Goal: Transaction & Acquisition: Purchase product/service

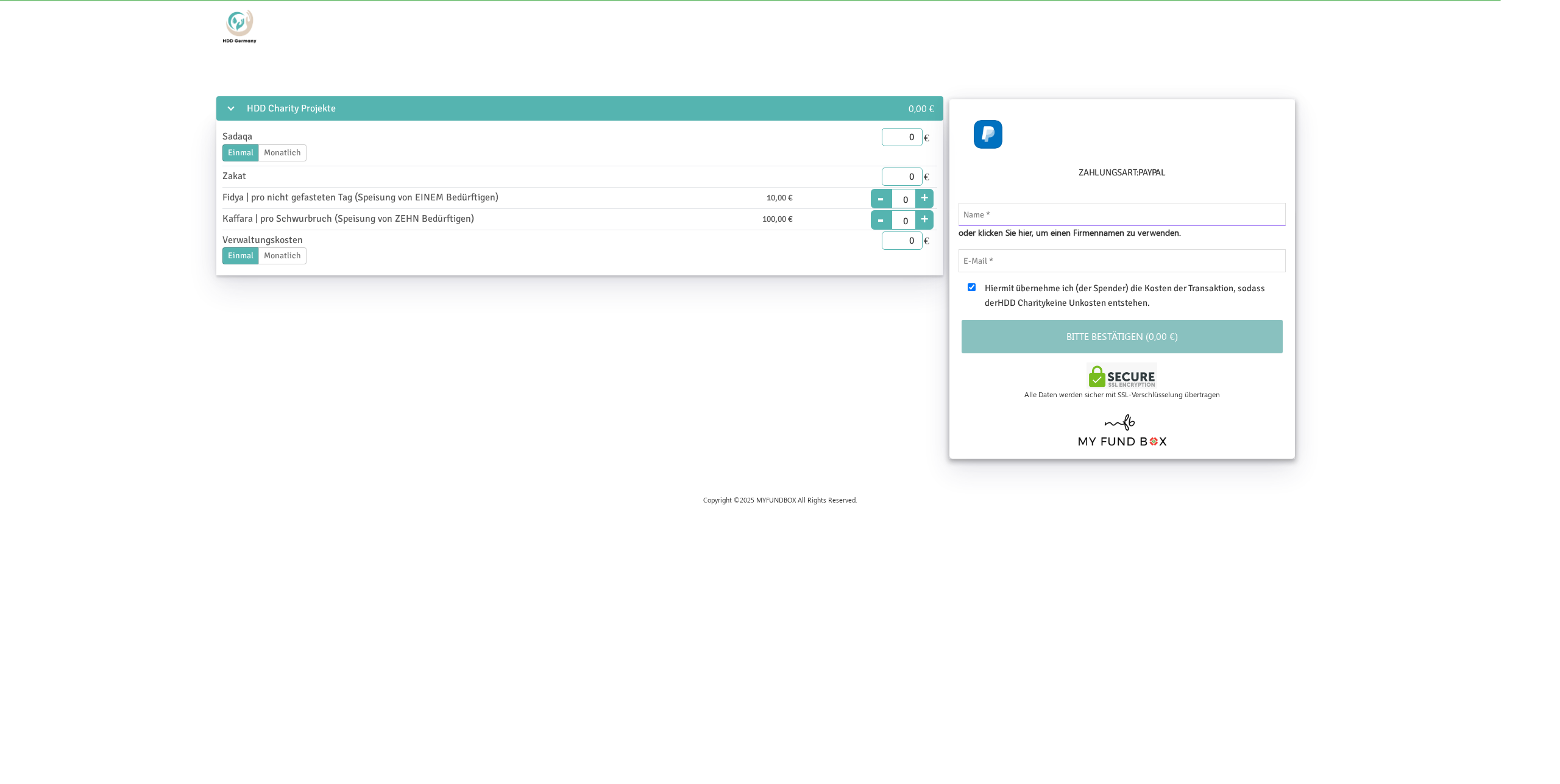
click at [1056, 212] on input "text" at bounding box center [1122, 215] width 328 height 23
click at [662, 387] on div "HDD Charity Projekte 0,00 € Sadaqa Einmal Monatlich Enddatum 15.08.2025 Bitte g…" at bounding box center [780, 280] width 1466 height 371
click at [411, 385] on div "HDD Charity Projekte 0,00 € Sadaqa Einmal Monatlich Enddatum 15.08.2025 Bitte g…" at bounding box center [780, 280] width 1466 height 371
click at [297, 221] on div "Kaffara | pro Schwurbruch (Speisung von ZEHN Bedürftigen)" at bounding box center [413, 219] width 388 height 15
click at [332, 347] on div "HDD Charity Projekte 0,00 € Sadaqa Einmal Monatlich Enddatum 15.08.2025 Bitte g…" at bounding box center [780, 280] width 1466 height 371
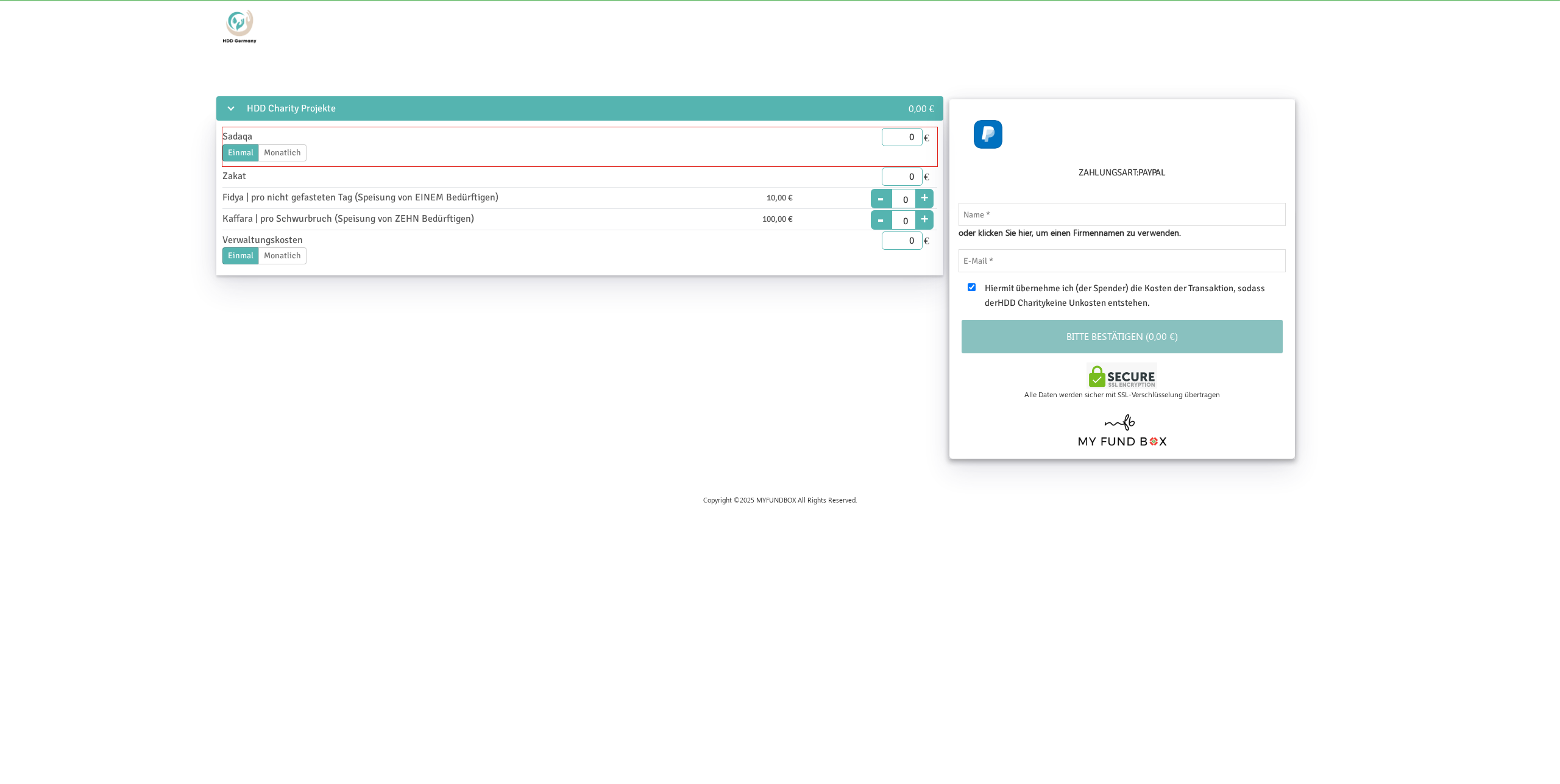
click at [422, 138] on div "Sadaqa" at bounding box center [413, 137] width 388 height 15
click at [901, 130] on input "0" at bounding box center [902, 137] width 42 height 18
drag, startPoint x: 905, startPoint y: 134, endPoint x: 937, endPoint y: 134, distance: 32.0
click at [923, 134] on input "0" at bounding box center [902, 137] width 42 height 18
click at [730, 367] on div "HDD Charity Projekte 0,00 € Sadaqa Einmal Monatlich Enddatum 15.08.2025 Bitte g…" at bounding box center [780, 280] width 1466 height 371
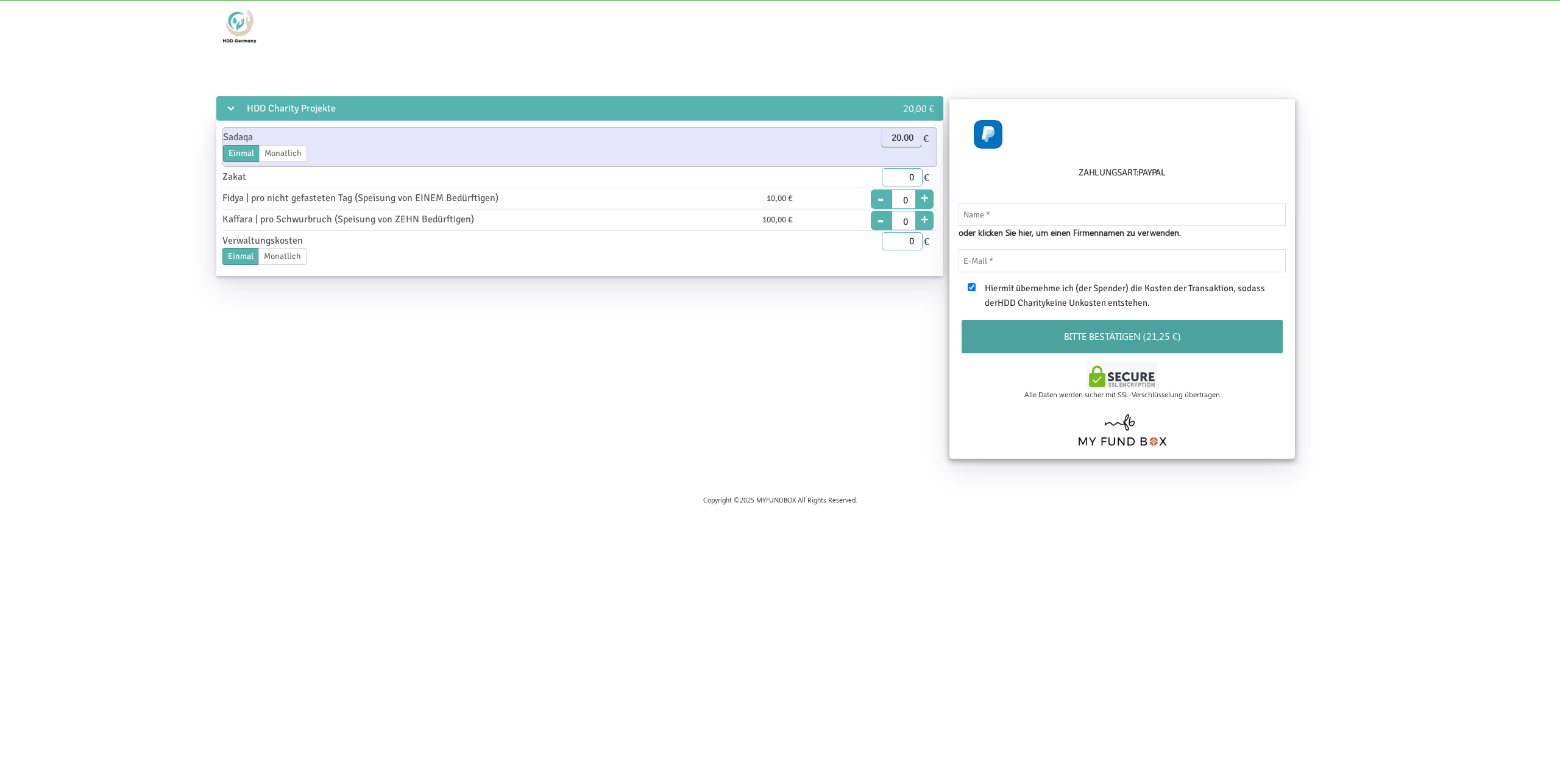
drag, startPoint x: 888, startPoint y: 136, endPoint x: 1031, endPoint y: 142, distance: 143.1
click at [1029, 142] on div "HDD Charity Projekte 20,00 € Sadaqa Einmal Monatlich Enddatum 15.08.2025 Bitte …" at bounding box center [780, 280] width 1466 height 371
click at [755, 398] on div "HDD Charity Projekte 20,00 € Sadaqa Einmal Monatlich Enddatum 15.08.2025 Bitte …" at bounding box center [780, 280] width 1466 height 371
type input "18.50"
click at [1024, 208] on input "text" at bounding box center [1122, 215] width 328 height 23
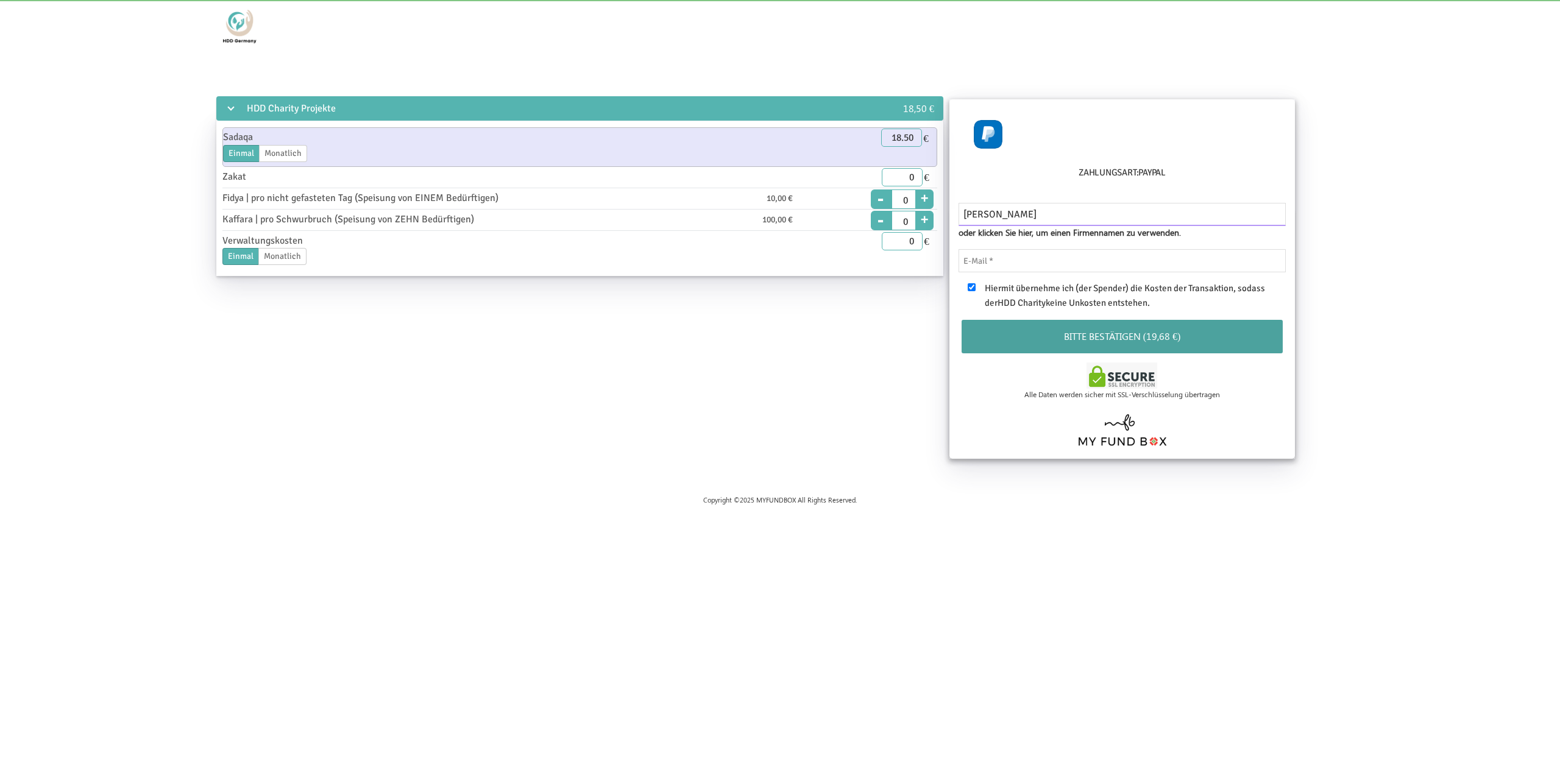
type input "[PERSON_NAME]"
type input "[EMAIL_ADDRESS][DOMAIN_NAME]"
click at [815, 436] on div "HDD Charity Projekte 18,50 € Sadaqa Einmal Monatlich Enddatum 15.08.2025 Bitte …" at bounding box center [780, 280] width 1466 height 371
click at [1131, 336] on button "Bitte bestätigen (19,68 €)" at bounding box center [1123, 336] width 322 height 33
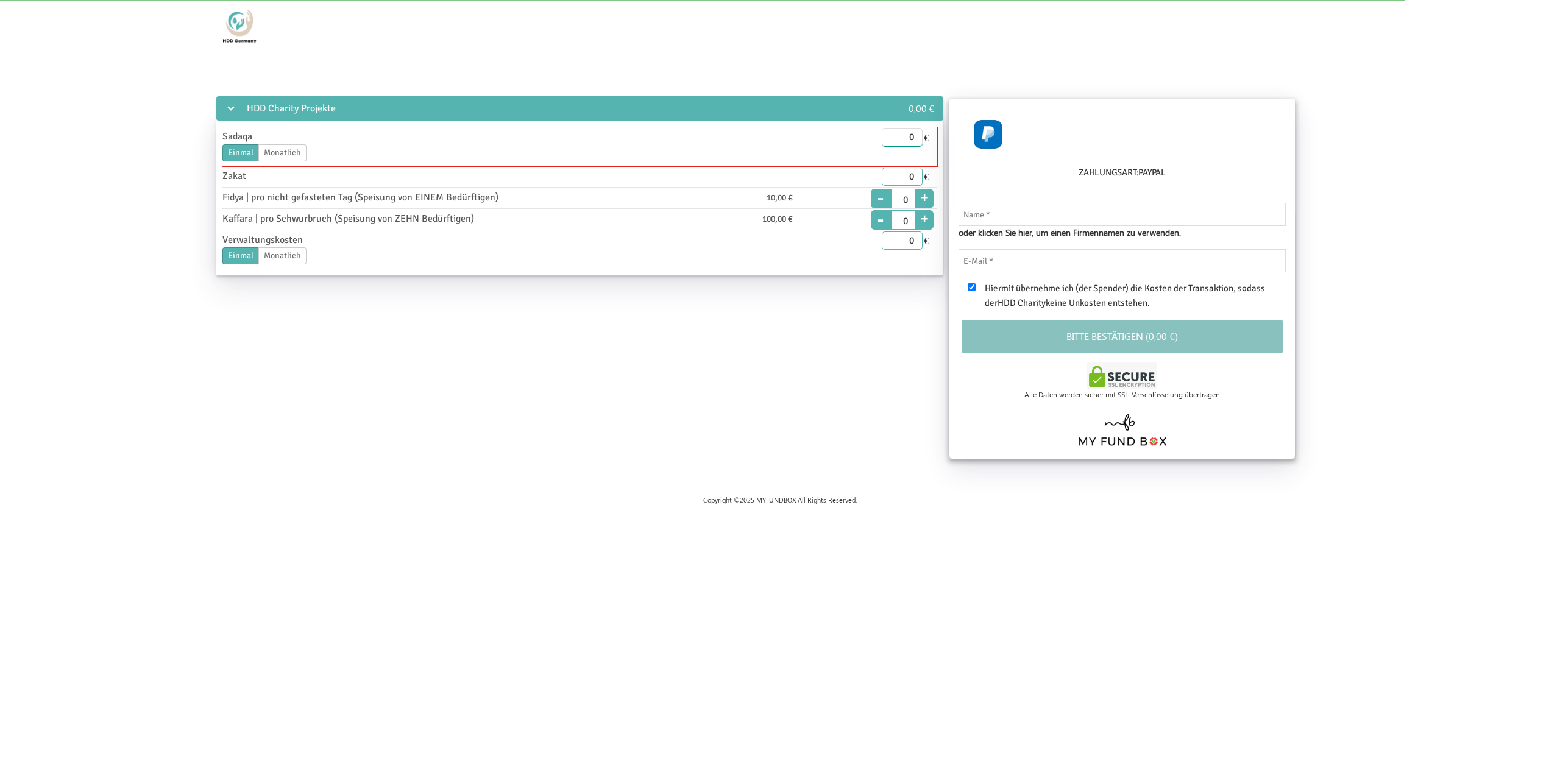
click at [902, 136] on input "0" at bounding box center [902, 137] width 42 height 18
click at [890, 178] on input "0" at bounding box center [902, 176] width 42 height 18
drag, startPoint x: 897, startPoint y: 174, endPoint x: 961, endPoint y: 178, distance: 64.1
click at [923, 178] on input "0" at bounding box center [902, 176] width 42 height 18
click at [744, 527] on body "Spender nicht gefunden Patenschaft nicht gefunden Partner nicht gefunden !!!! B…" at bounding box center [780, 392] width 1560 height 784
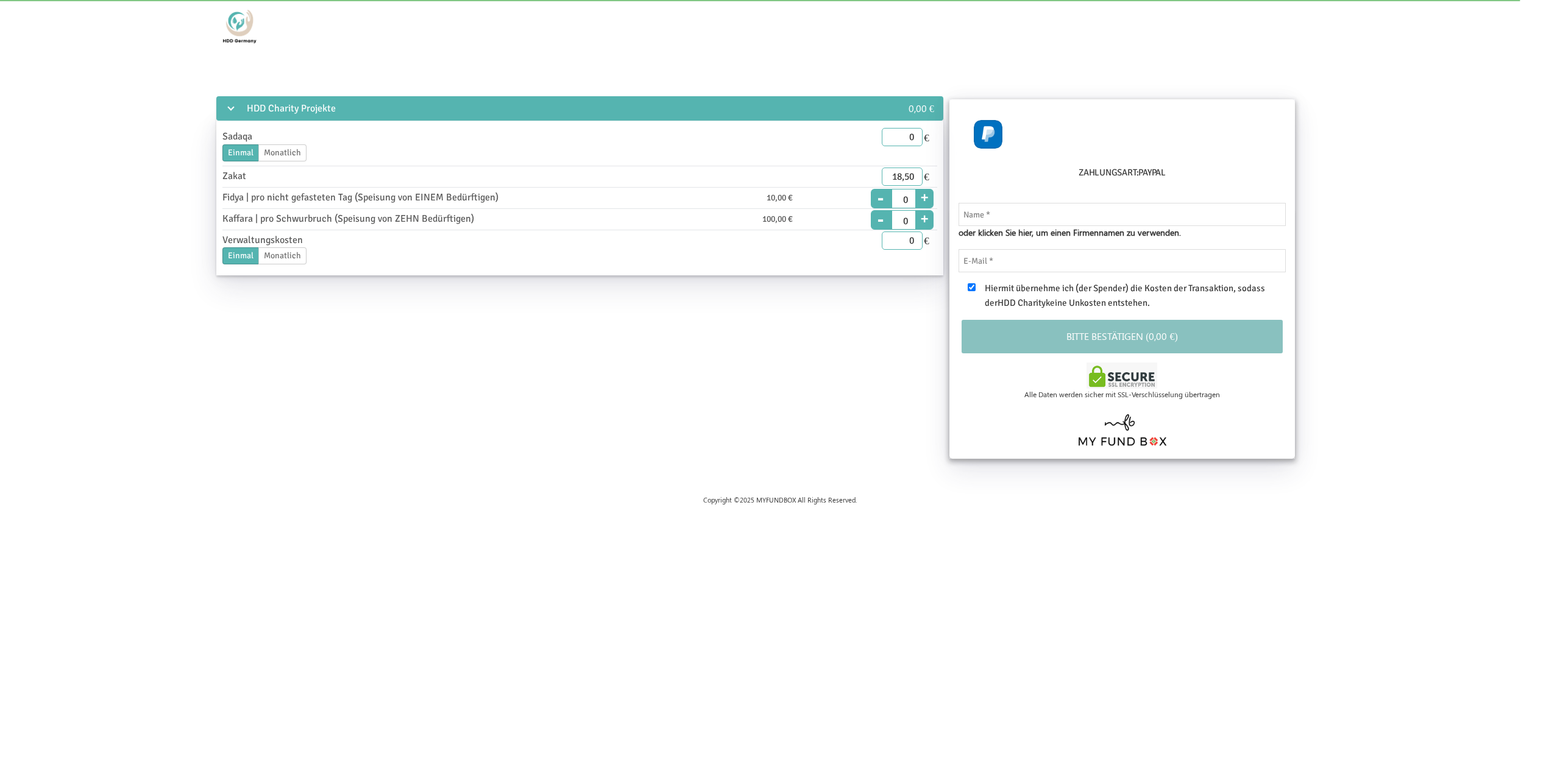
type input "18.50"
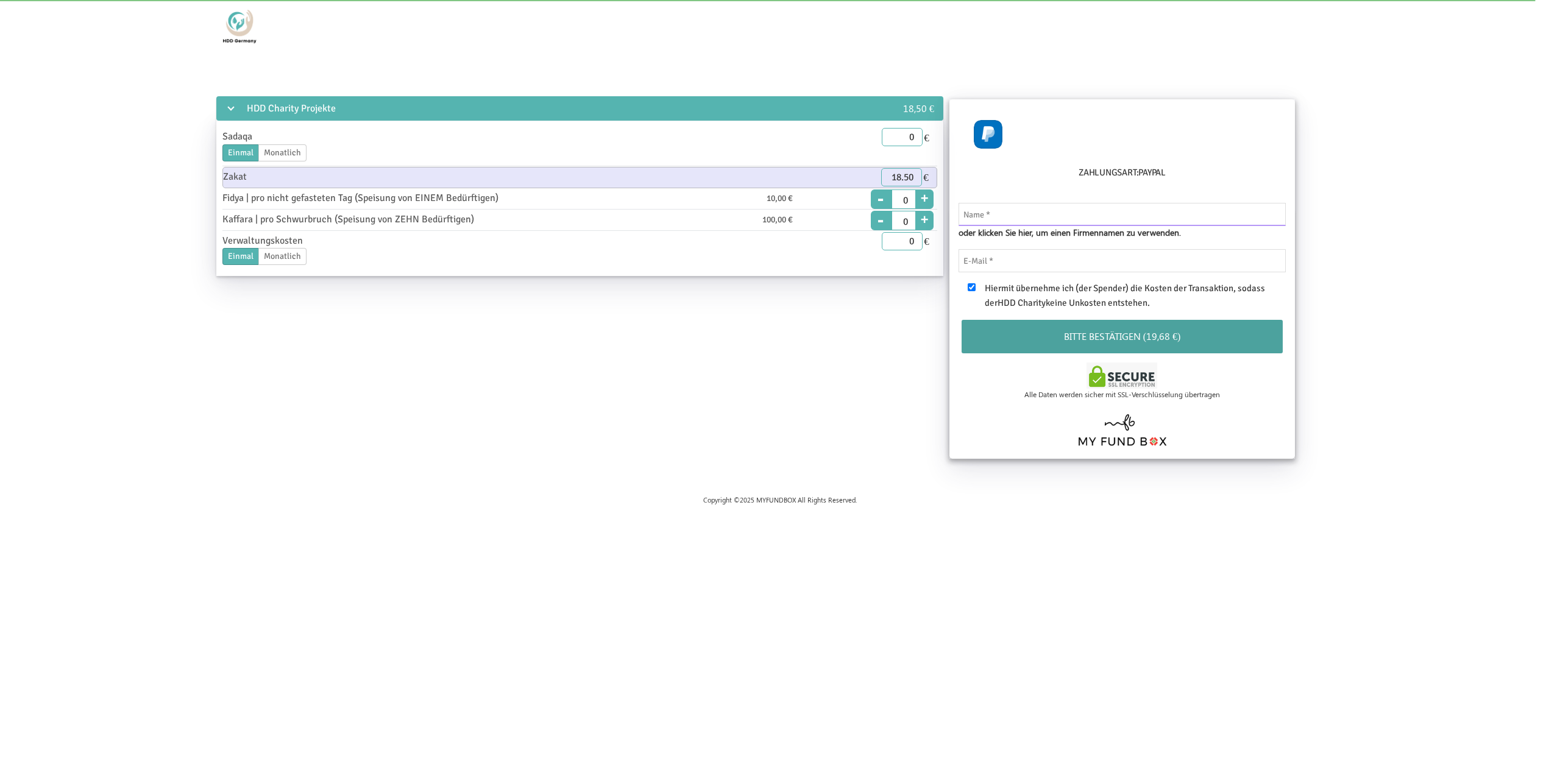
click at [1065, 219] on input "text" at bounding box center [1122, 215] width 328 height 23
type input "[PERSON_NAME]"
type input "g"
type input "[EMAIL_ADDRESS][DOMAIN_NAME]"
click at [1151, 345] on button "Bitte bestätigen (19,68 €)" at bounding box center [1123, 336] width 322 height 33
